Goal: Transaction & Acquisition: Book appointment/travel/reservation

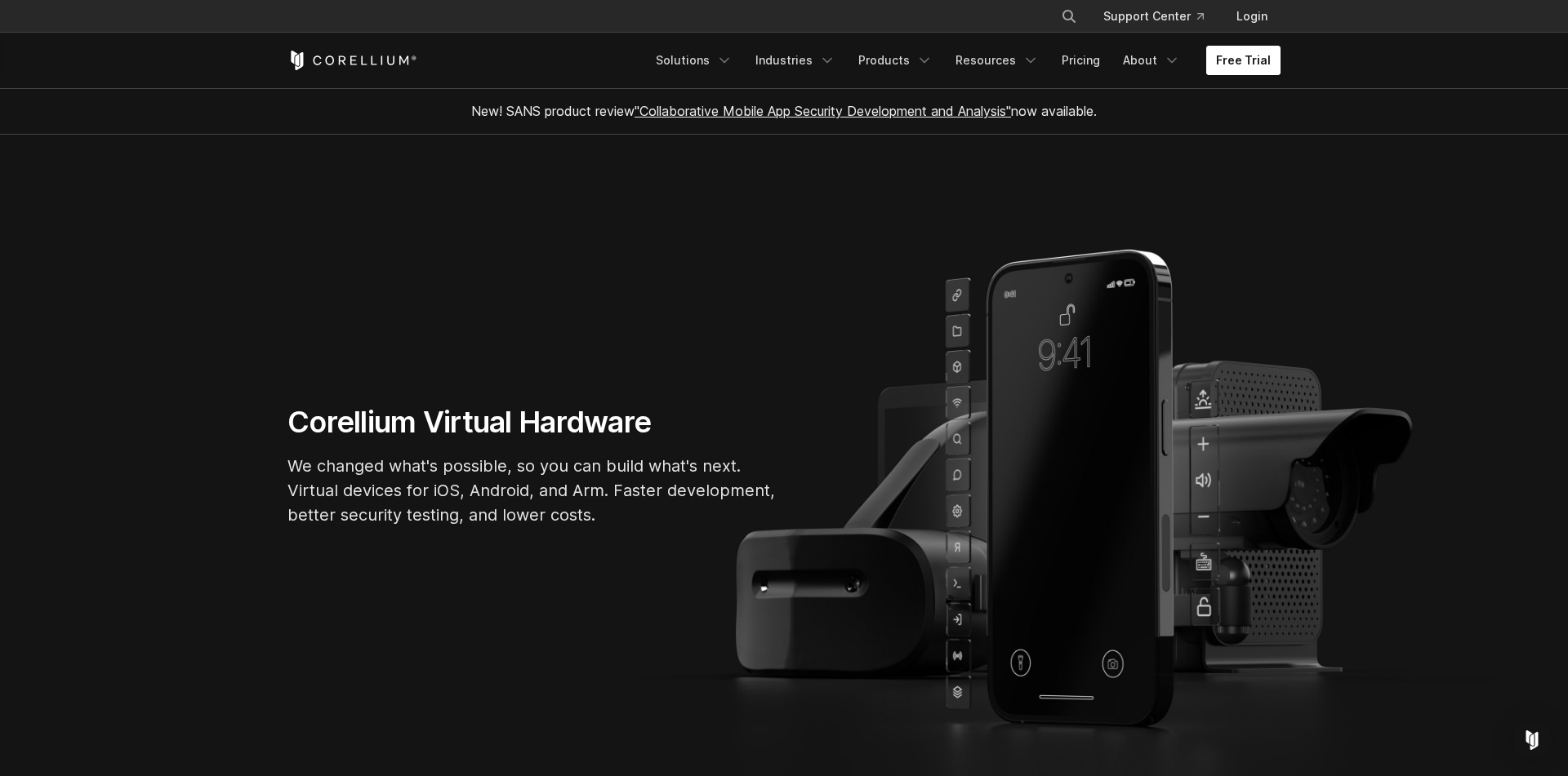
click at [1254, 61] on link "Free Trial" at bounding box center [1243, 60] width 75 height 29
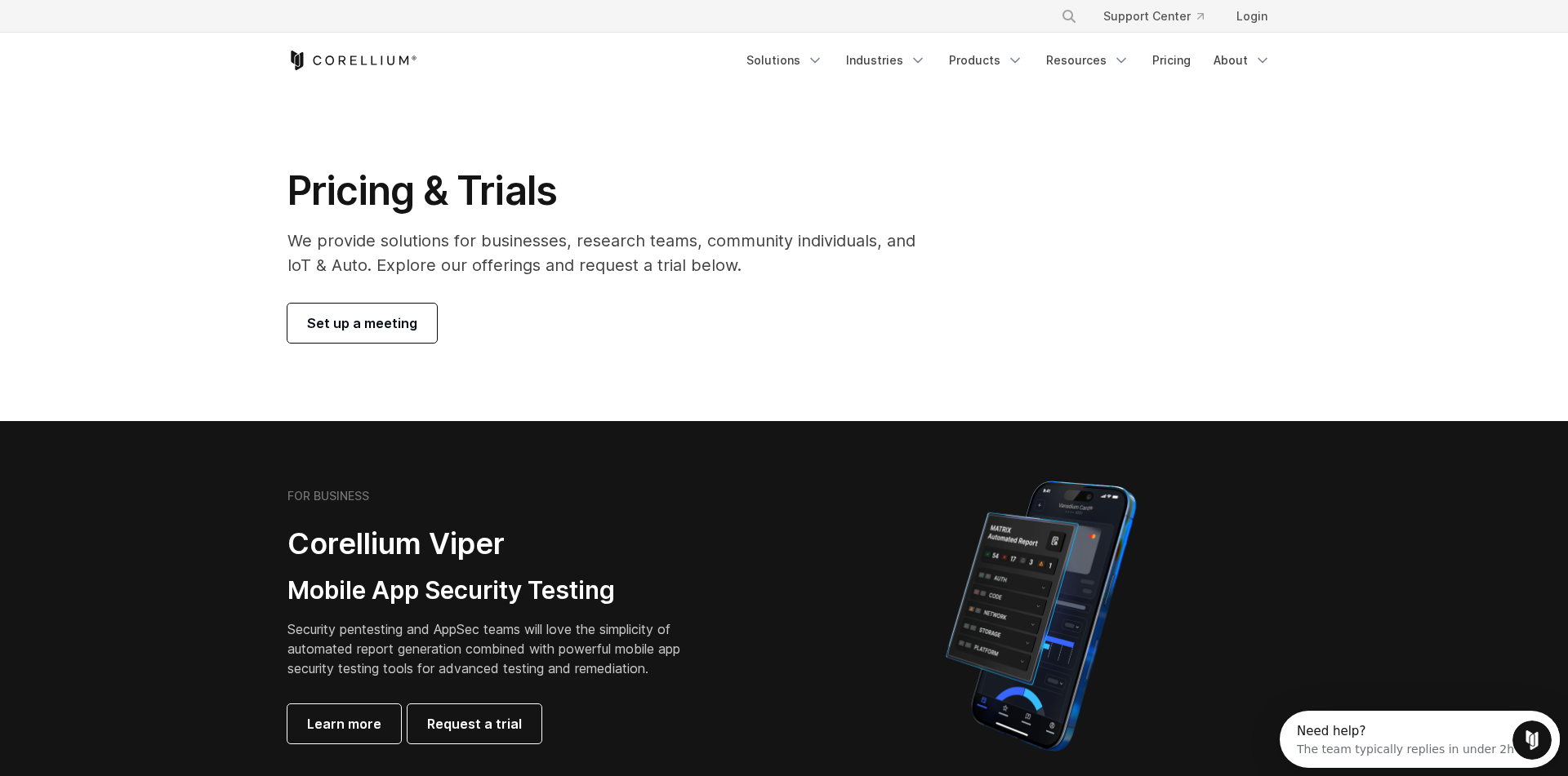
click at [374, 330] on span "Set up a meeting" at bounding box center [362, 323] width 111 height 20
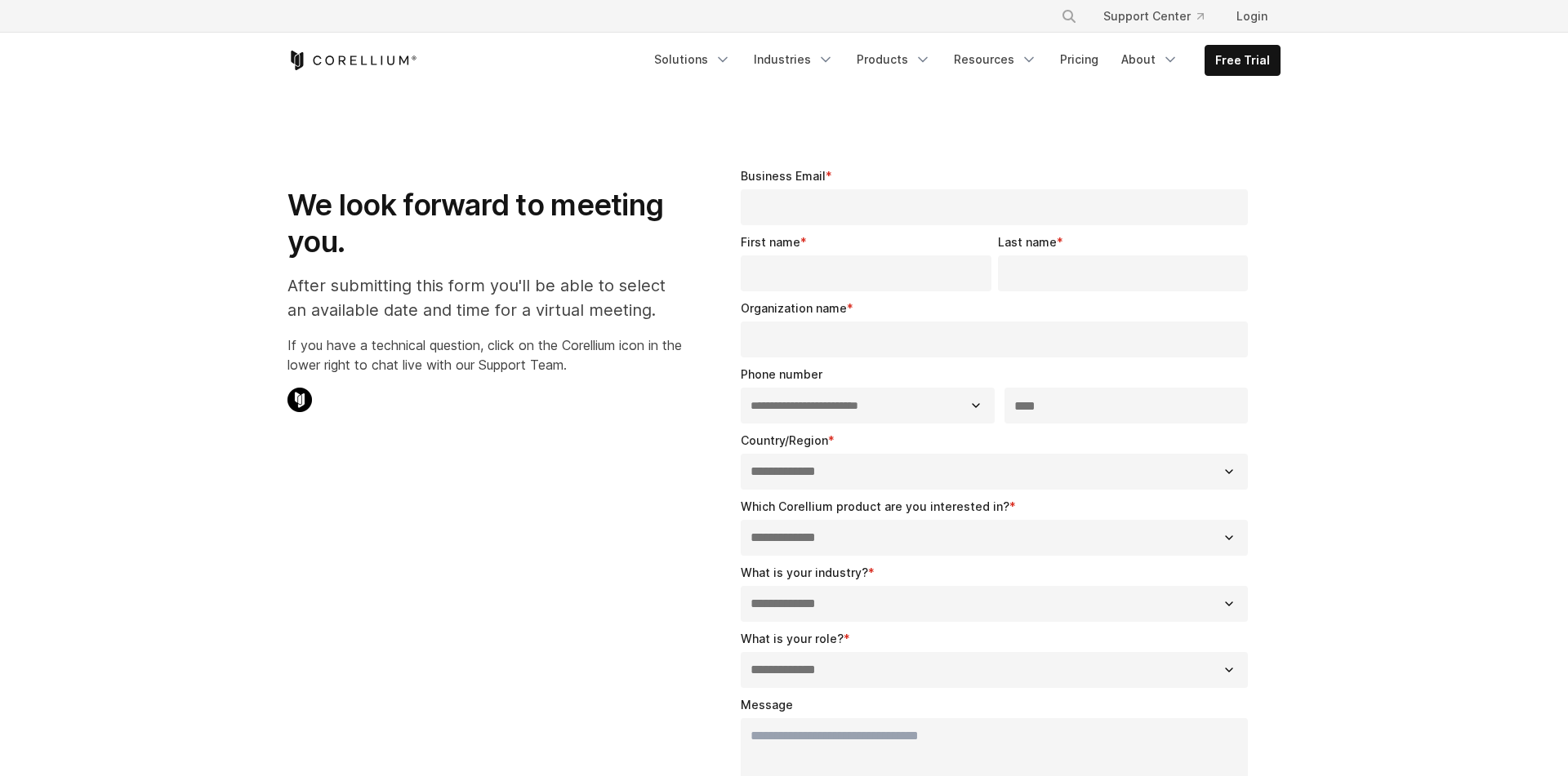
select select "**"
